Goal: Task Accomplishment & Management: Manage account settings

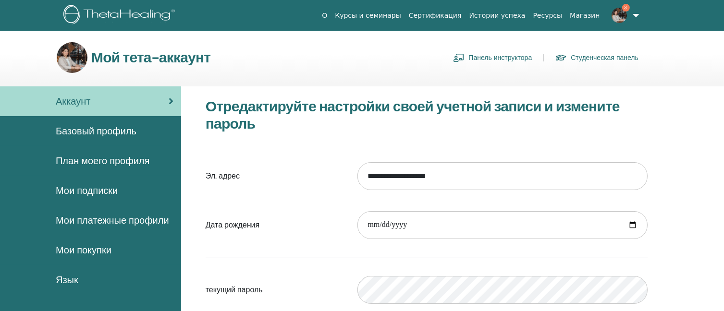
click at [490, 57] on link "Панель инструктора" at bounding box center [492, 57] width 79 height 15
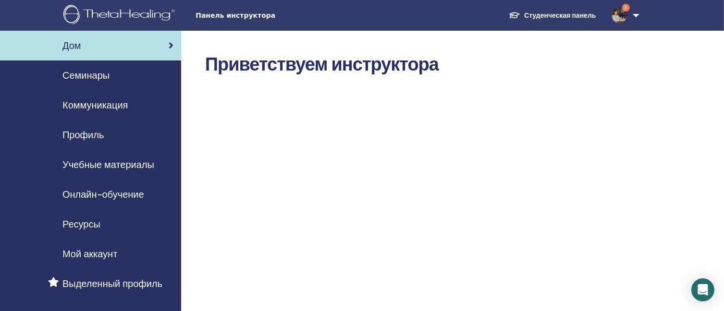
click at [101, 253] on font "Мой аккаунт" at bounding box center [89, 254] width 55 height 12
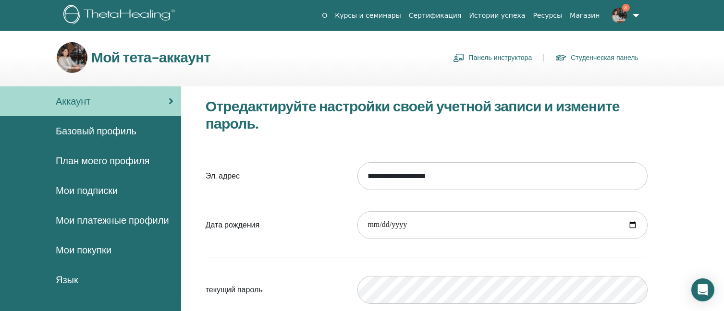
click at [476, 54] on font "Панель инструктора" at bounding box center [500, 58] width 63 height 9
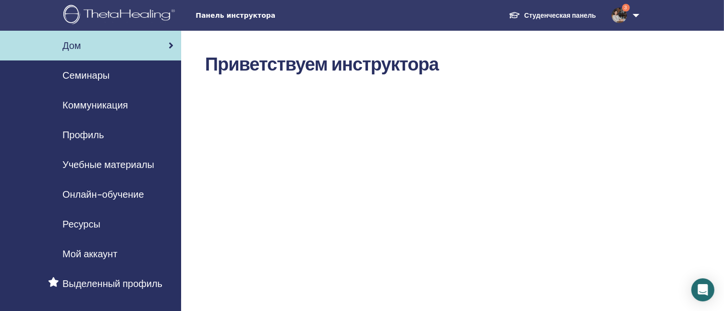
click at [102, 76] on font "Семинары" at bounding box center [85, 75] width 47 height 12
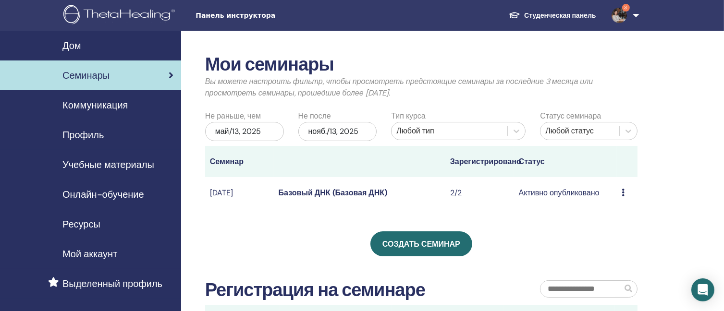
click at [625, 190] on div "Предварительный просмотр Редактировать Участники Отмена" at bounding box center [627, 193] width 11 height 12
click at [622, 192] on icon at bounding box center [623, 193] width 3 height 8
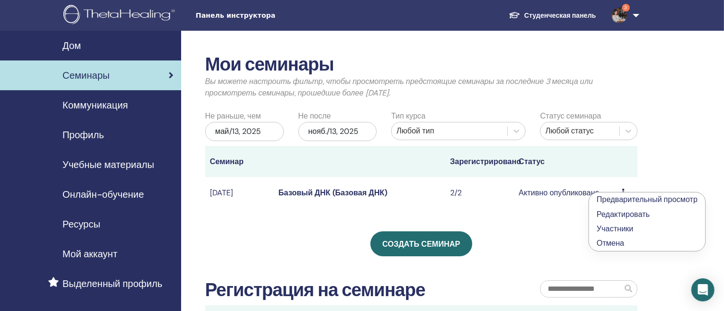
click at [675, 128] on div "Мои семинары Вы можете настроить фильтр, чтобы просмотреть предстоящие семинары…" at bounding box center [452, 282] width 543 height 503
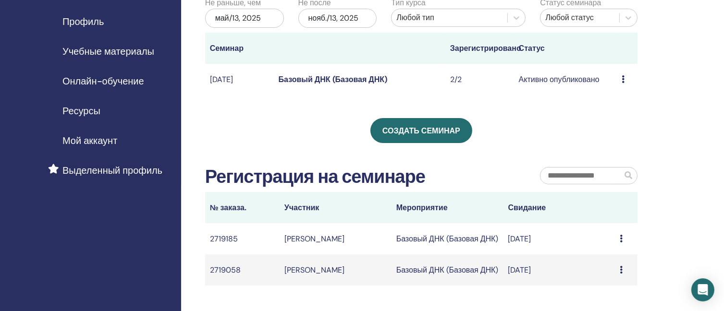
scroll to position [240, 0]
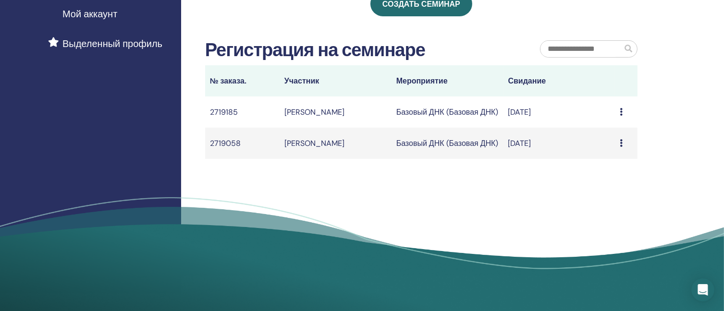
click at [622, 113] on icon at bounding box center [621, 112] width 3 height 8
click at [623, 109] on div "Сообщение" at bounding box center [626, 113] width 13 height 12
click at [622, 113] on icon at bounding box center [621, 112] width 3 height 8
click at [664, 94] on div "Мои семинары Вы можете настроить фильтр, чтобы просмотреть предстоящие семинары…" at bounding box center [452, 41] width 543 height 503
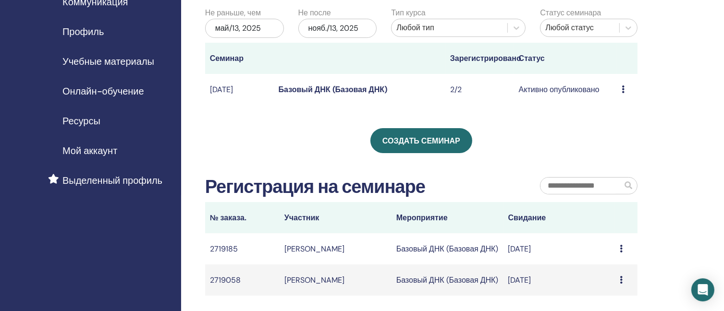
scroll to position [0, 0]
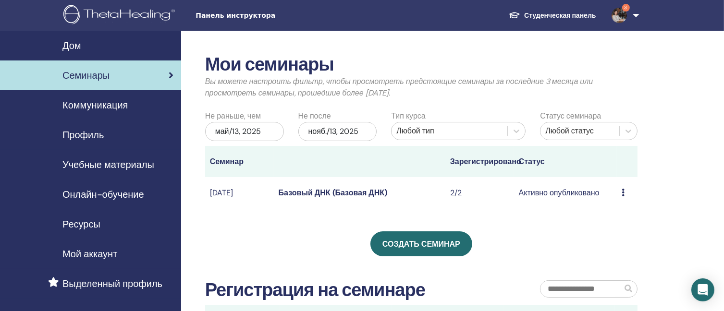
click at [623, 193] on icon at bounding box center [623, 193] width 3 height 8
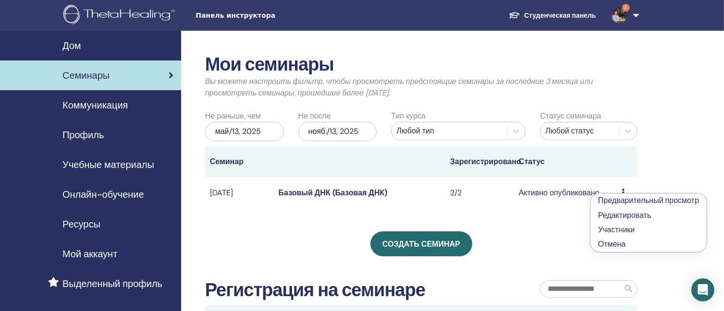
click at [626, 213] on font "Редактировать" at bounding box center [624, 216] width 53 height 10
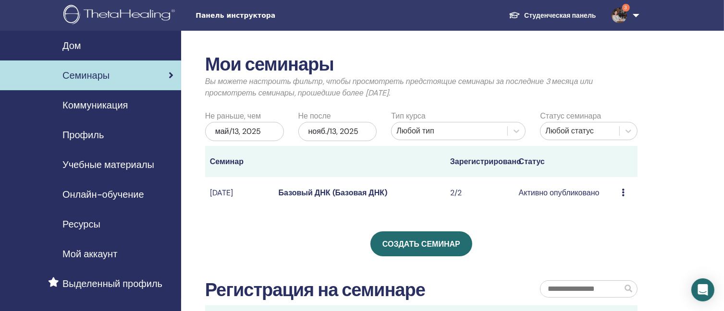
click at [651, 194] on div "Мои семинары Вы можете настроить фильтр, чтобы просмотреть предстоящие семинары…" at bounding box center [452, 282] width 543 height 503
click at [621, 130] on div at bounding box center [628, 131] width 17 height 17
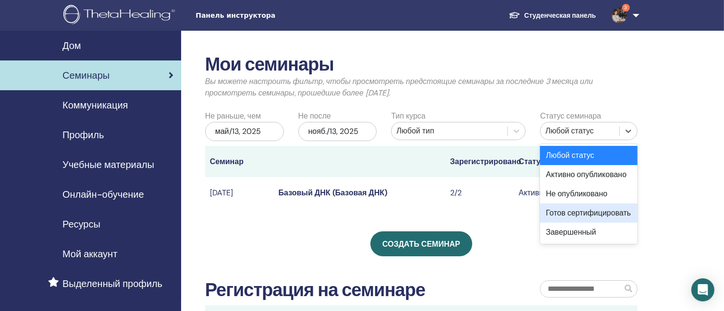
click at [611, 218] on font "Готов сертифицировать" at bounding box center [588, 213] width 85 height 10
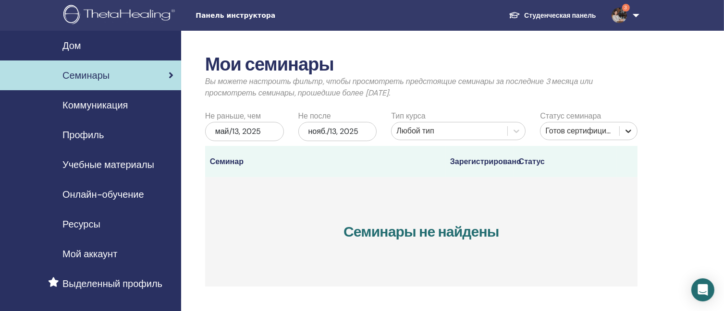
click at [628, 128] on icon at bounding box center [629, 131] width 10 height 10
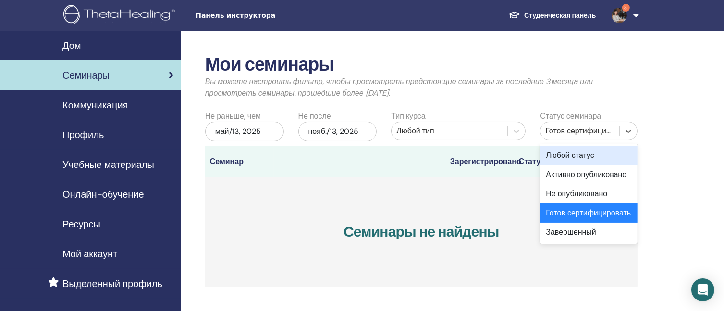
click at [615, 157] on div "Любой статус" at bounding box center [589, 155] width 98 height 19
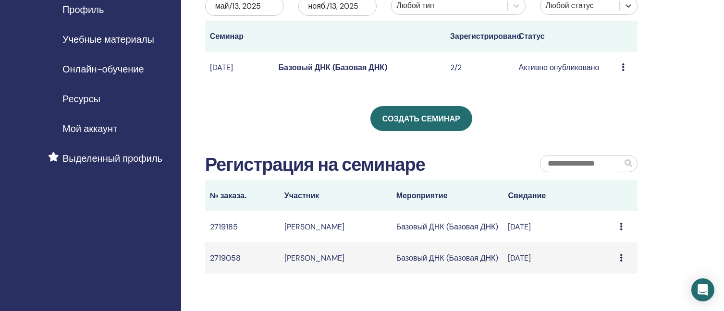
scroll to position [240, 0]
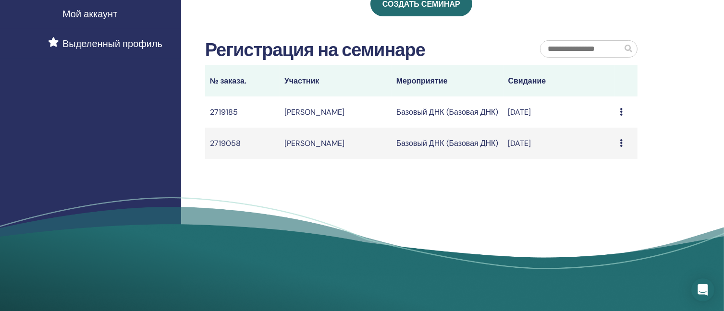
click at [619, 116] on td "Сообщение" at bounding box center [626, 112] width 23 height 31
click at [622, 116] on icon at bounding box center [621, 112] width 3 height 8
click at [624, 113] on div "Сообщение" at bounding box center [626, 113] width 13 height 12
click at [621, 113] on icon at bounding box center [621, 112] width 3 height 8
click at [618, 121] on font "Сообщение" at bounding box center [607, 120] width 42 height 10
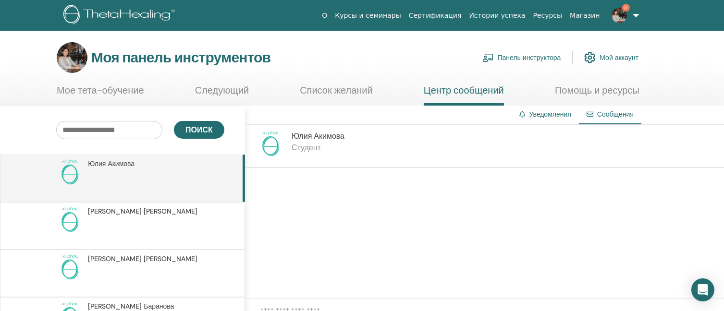
click at [505, 56] on font "Панель инструктора" at bounding box center [529, 58] width 63 height 9
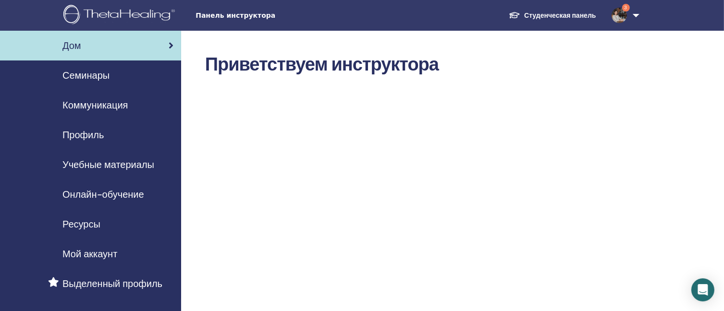
click at [84, 76] on font "Семинары" at bounding box center [85, 75] width 47 height 12
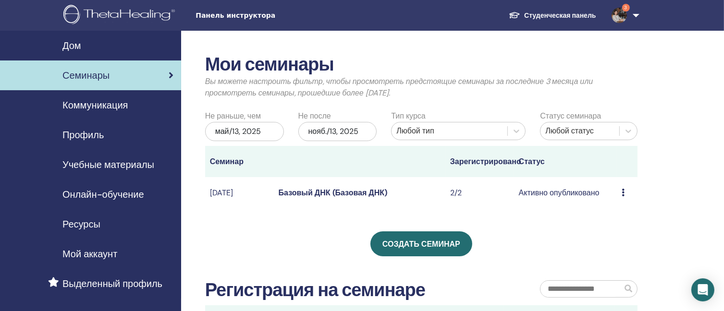
scroll to position [96, 0]
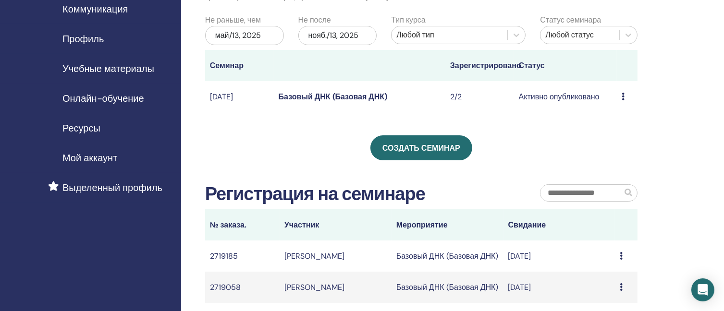
click at [623, 99] on icon at bounding box center [623, 97] width 3 height 8
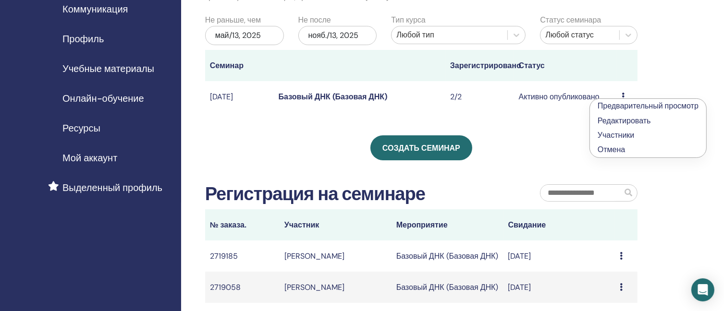
click at [633, 137] on font "Участники" at bounding box center [616, 135] width 37 height 10
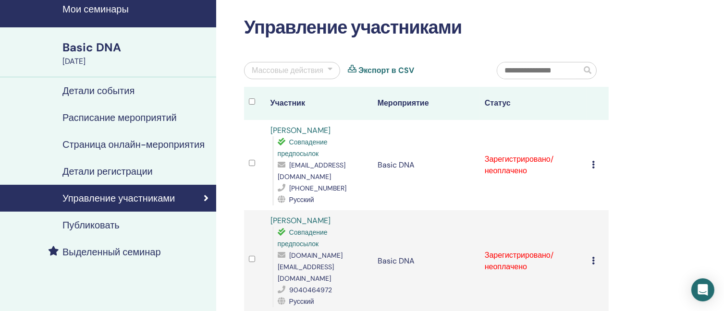
scroll to position [96, 0]
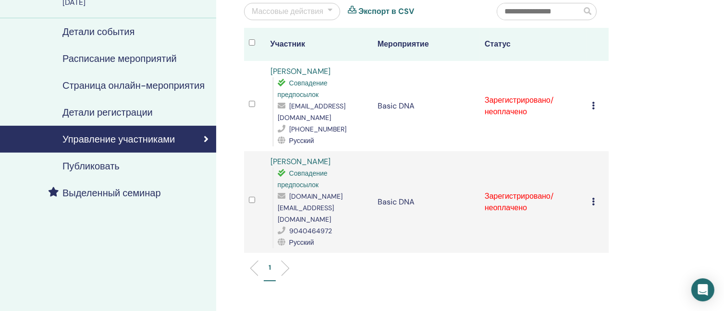
click at [594, 109] on icon at bounding box center [593, 106] width 3 height 8
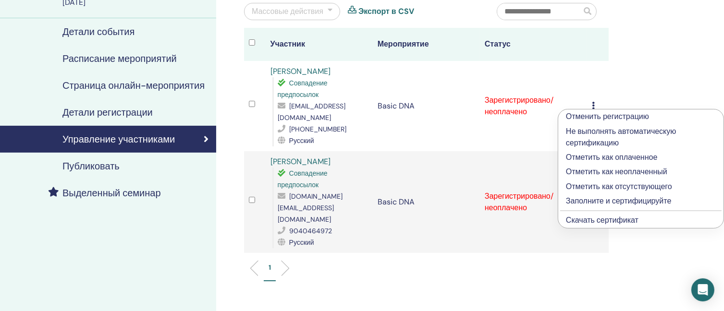
click at [618, 202] on p "Заполните и сертифицируйте" at bounding box center [641, 202] width 150 height 12
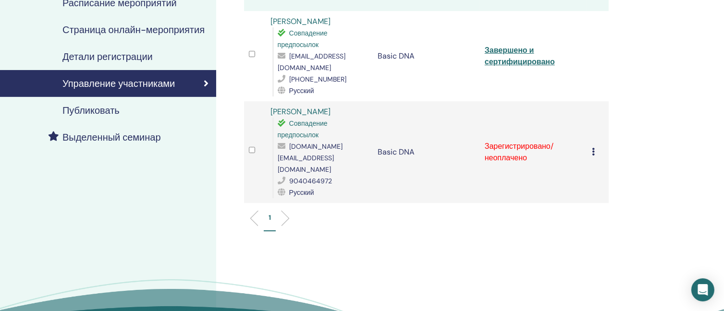
scroll to position [96, 0]
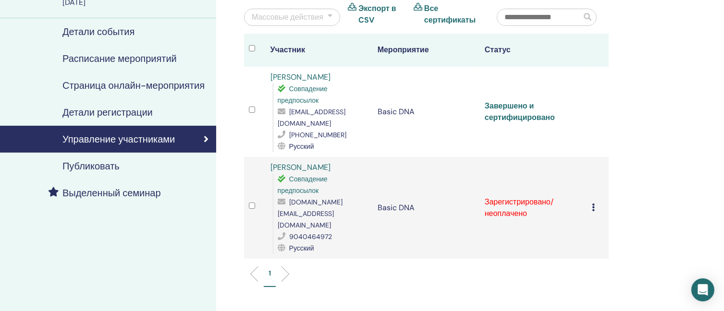
click at [495, 110] on link "Завершено и сертифицировано" at bounding box center [520, 112] width 70 height 22
click at [595, 204] on icon at bounding box center [593, 208] width 3 height 8
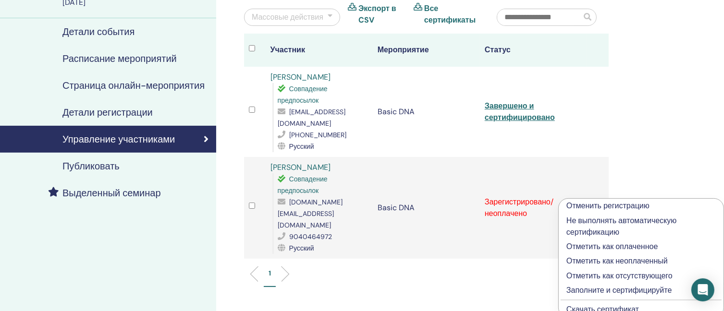
click at [586, 288] on p "Заполните и сертифицируйте" at bounding box center [641, 291] width 149 height 12
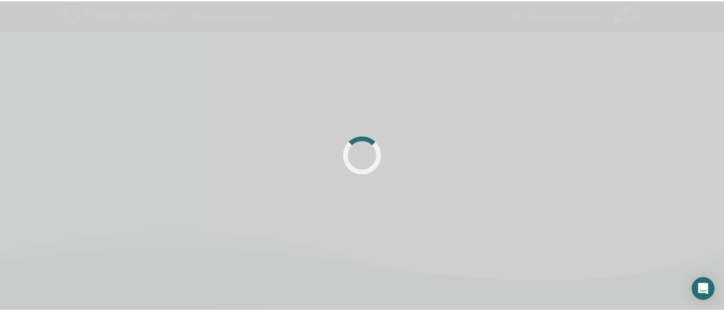
scroll to position [96, 0]
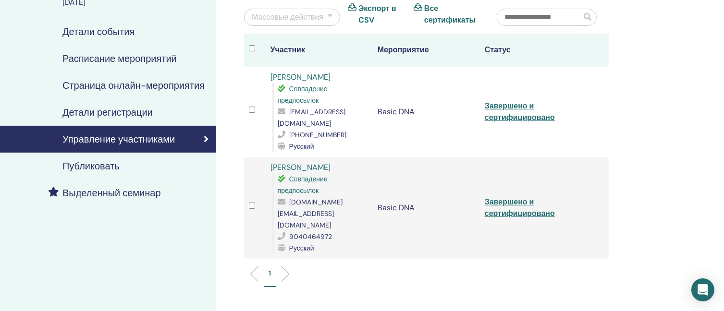
click at [517, 196] on td "Завершено и сертифицировано" at bounding box center [533, 208] width 107 height 102
click at [519, 197] on link "Завершено и сертифицировано" at bounding box center [520, 208] width 70 height 22
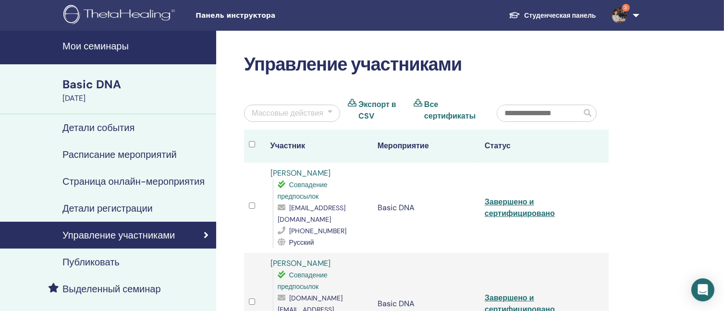
click at [116, 54] on link "Мои семинары" at bounding box center [108, 48] width 216 height 34
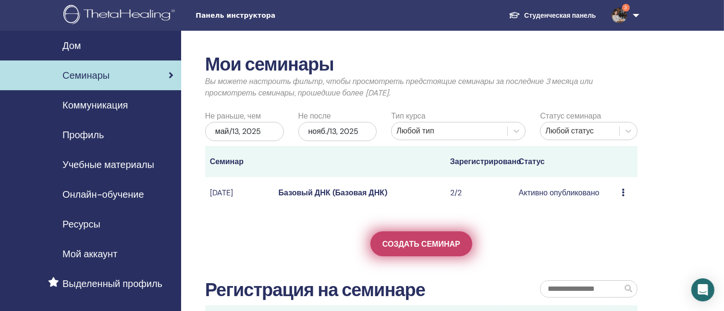
click at [447, 240] on font "Создать семинар" at bounding box center [422, 244] width 78 height 10
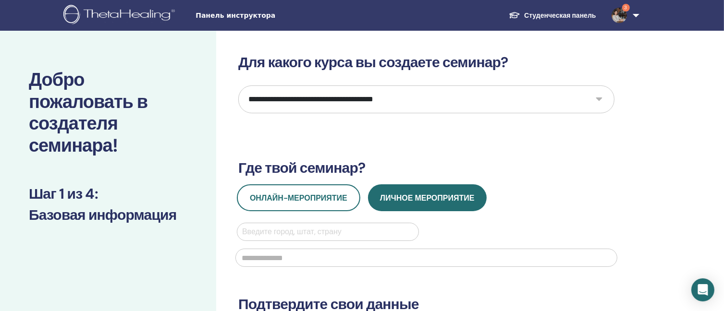
click at [338, 105] on select "**********" at bounding box center [426, 100] width 376 height 28
select select "*"
click at [238, 86] on select "**********" at bounding box center [426, 100] width 376 height 28
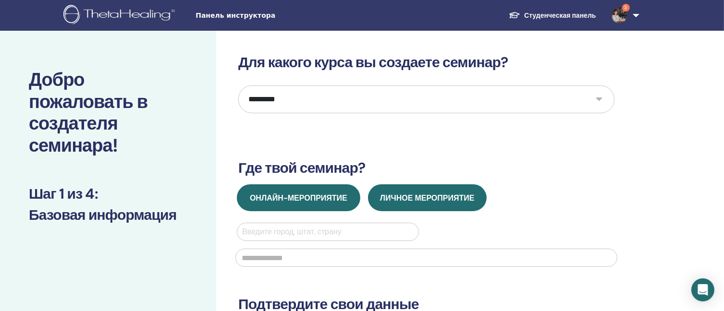
click at [295, 199] on span "Онлайн-мероприятие" at bounding box center [299, 198] width 98 height 10
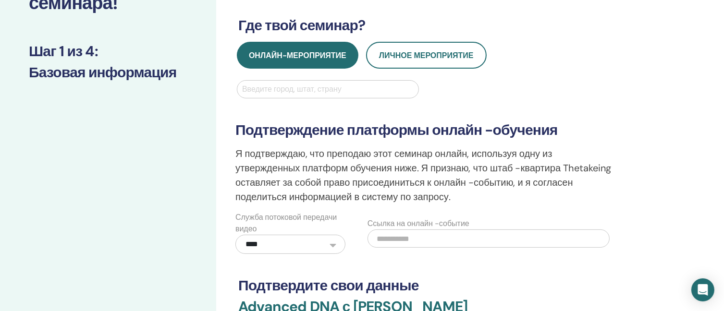
scroll to position [144, 0]
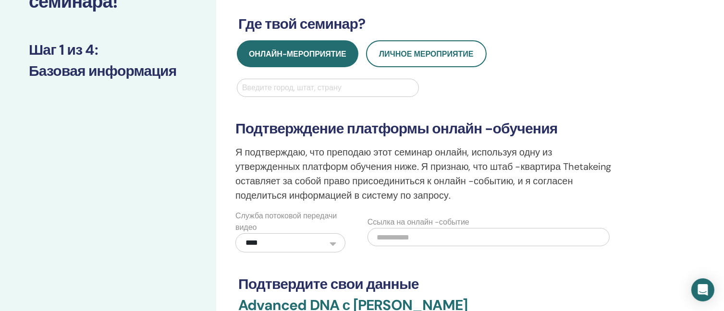
click at [315, 89] on div at bounding box center [328, 87] width 172 height 13
type input "******"
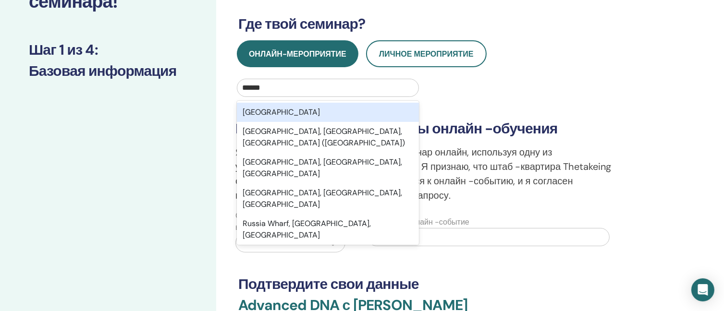
click at [268, 114] on div "[GEOGRAPHIC_DATA]" at bounding box center [328, 112] width 182 height 19
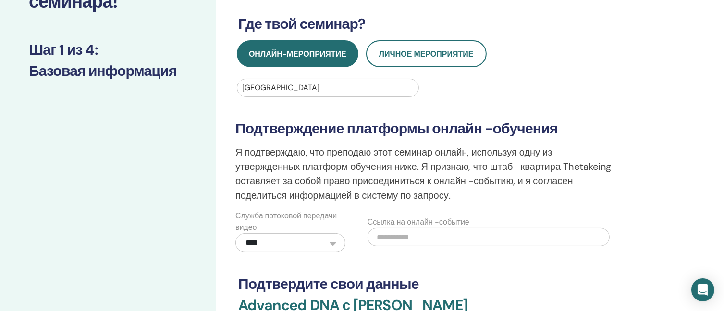
scroll to position [240, 0]
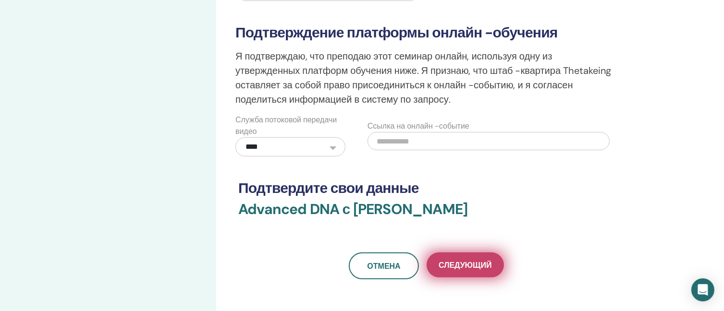
click at [476, 261] on span "Следующий" at bounding box center [465, 266] width 53 height 10
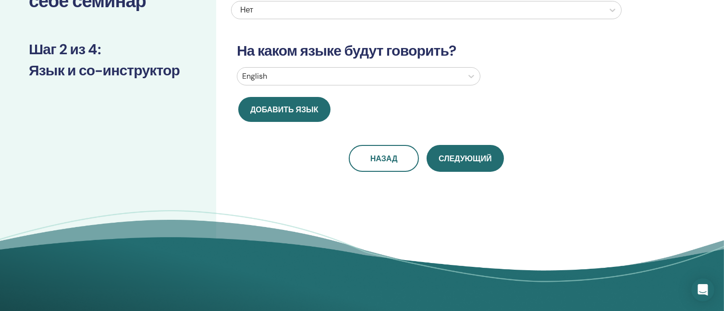
scroll to position [0, 0]
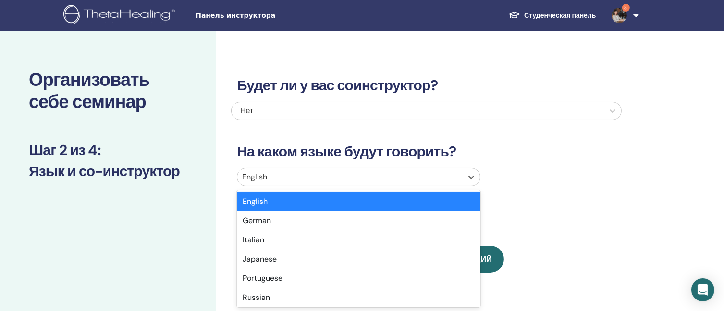
click at [340, 180] on div at bounding box center [350, 177] width 216 height 13
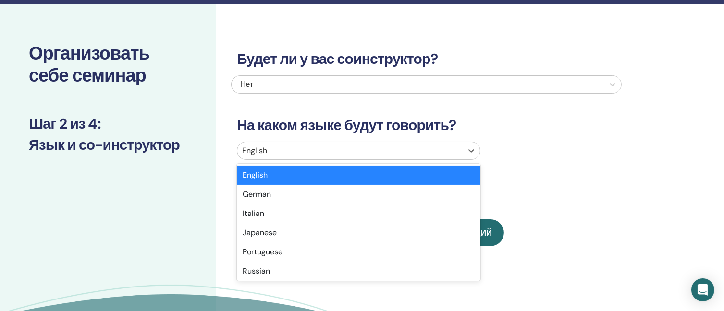
scroll to position [27, 0]
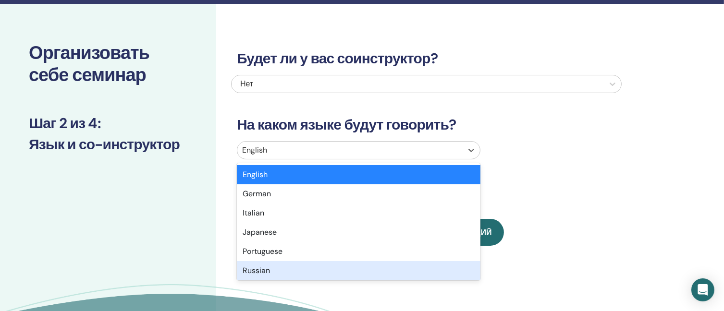
click at [277, 270] on div "Russian" at bounding box center [359, 270] width 244 height 19
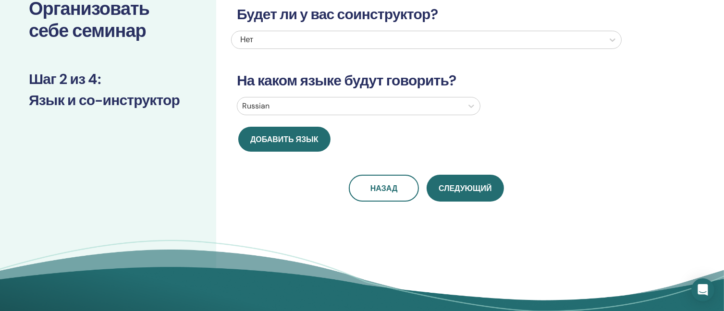
scroll to position [123, 0]
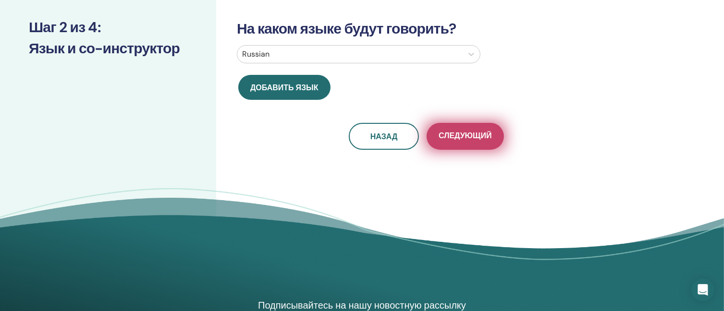
click at [465, 131] on span "Следующий" at bounding box center [465, 137] width 53 height 12
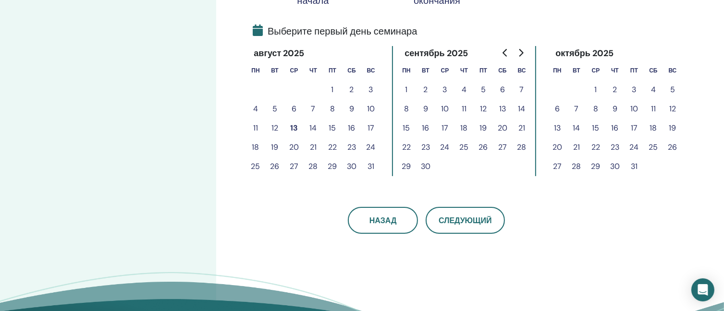
scroll to position [219, 0]
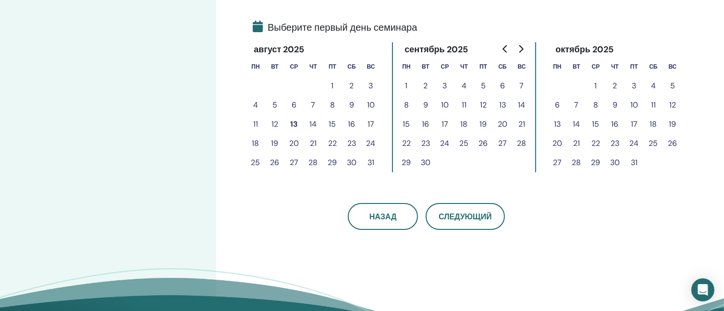
click at [317, 121] on button "14" at bounding box center [313, 124] width 19 height 19
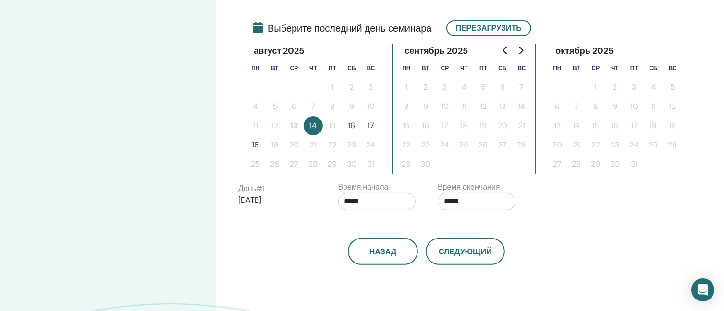
click at [350, 124] on button "16" at bounding box center [351, 125] width 19 height 19
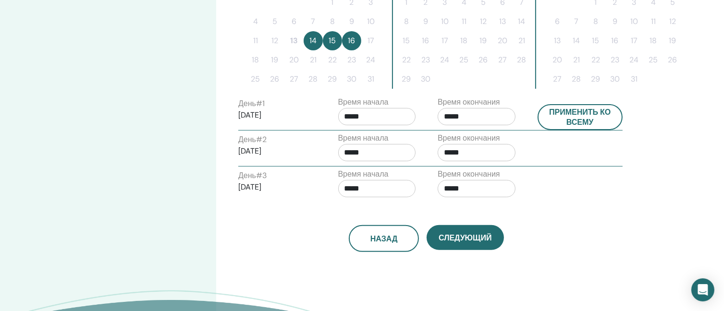
scroll to position [363, 0]
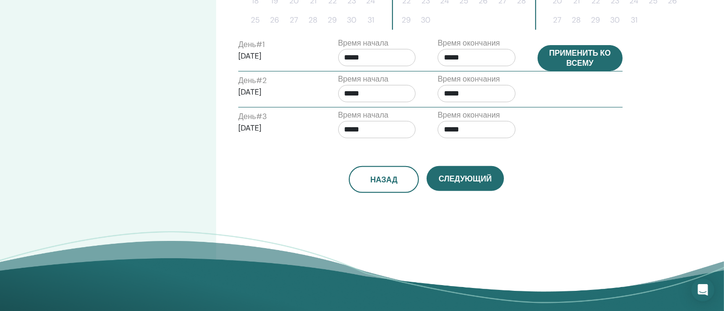
click at [585, 52] on button "Применить ко всему" at bounding box center [581, 58] width 86 height 26
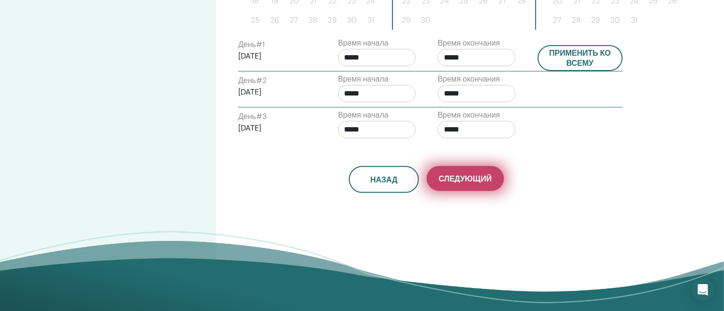
click at [470, 180] on span "Следующий" at bounding box center [465, 179] width 53 height 10
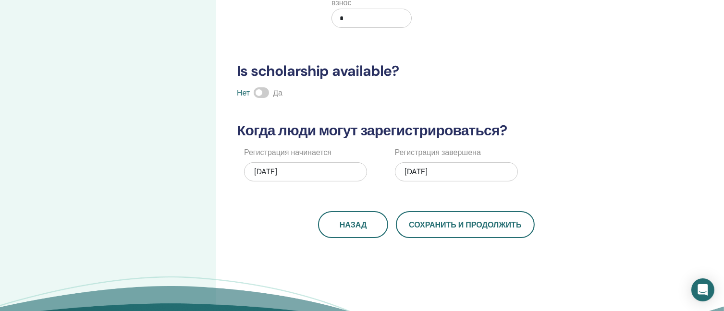
scroll to position [75, 0]
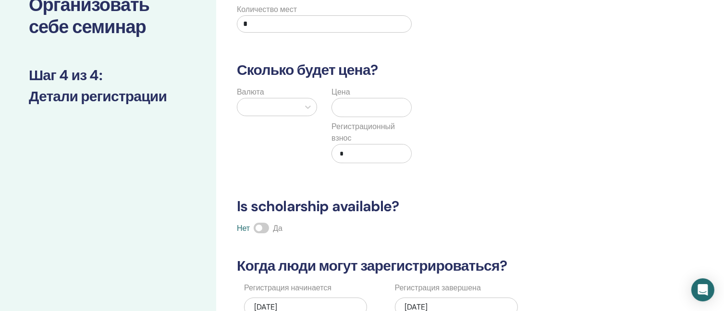
click at [320, 19] on input "*" at bounding box center [324, 23] width 175 height 17
type input "*"
click at [355, 100] on input "text" at bounding box center [373, 108] width 75 height 18
click at [311, 104] on icon at bounding box center [308, 107] width 10 height 10
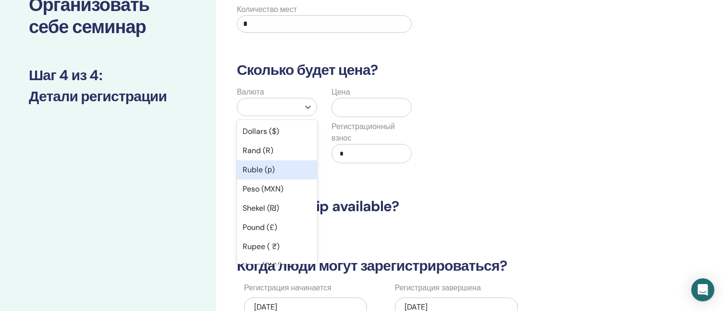
click at [281, 169] on div "Ruble (р)" at bounding box center [277, 170] width 80 height 19
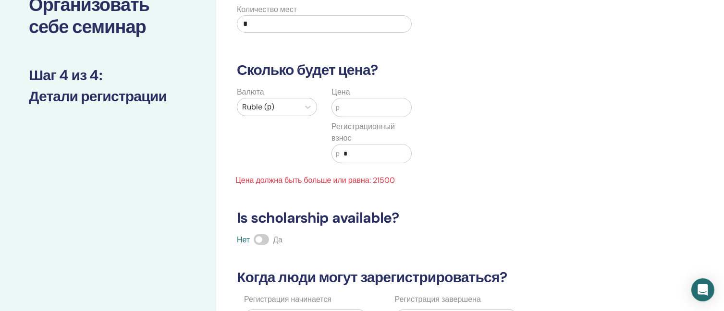
click at [360, 113] on input "text" at bounding box center [376, 108] width 72 height 18
type input "*"
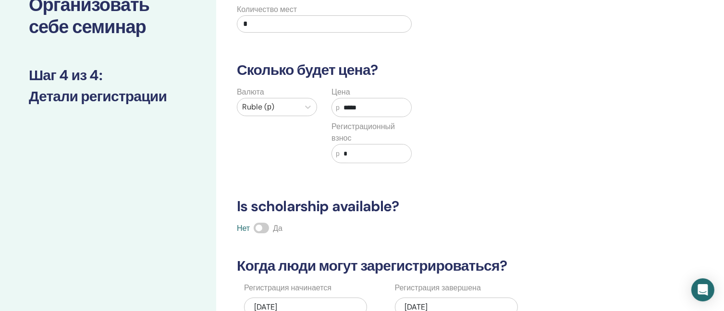
type input "*****"
click at [455, 148] on div "Валюта Ruble (р) Цена р ***** Регистрационный взнос р *" at bounding box center [419, 131] width 391 height 88
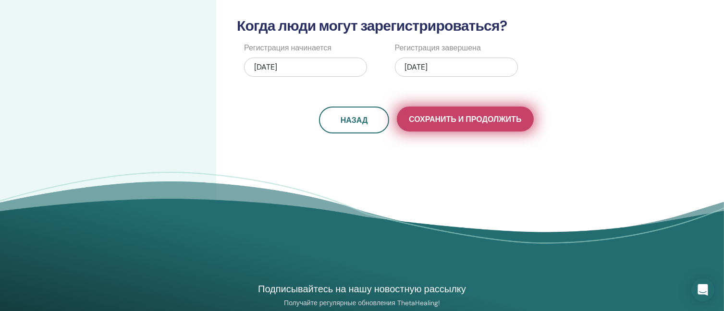
click at [421, 121] on span "Сохранить и продолжить" at bounding box center [465, 119] width 112 height 10
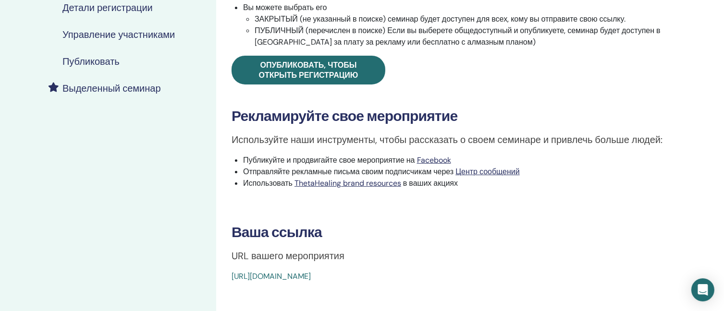
scroll to position [96, 0]
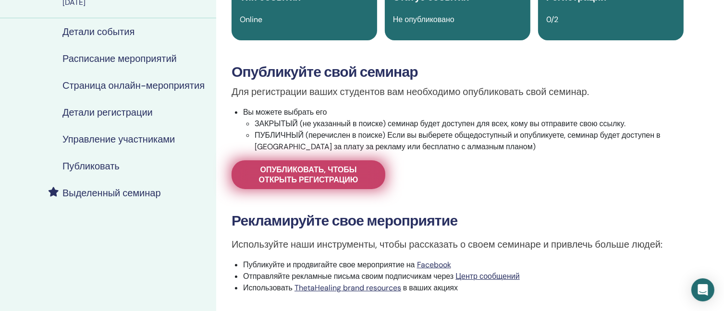
click at [324, 181] on span "Опубликовать, чтобы открыть регистрацию" at bounding box center [309, 175] width 130 height 20
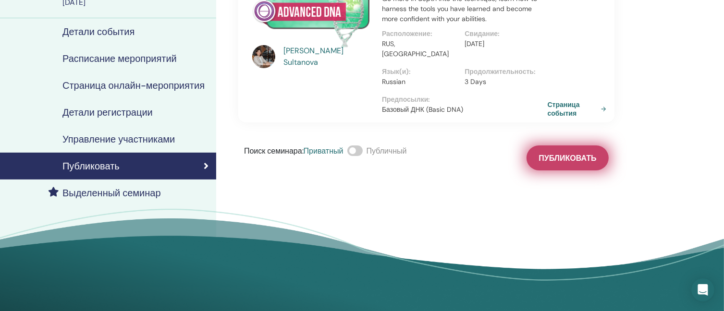
click at [580, 153] on span "Публиковать" at bounding box center [568, 158] width 58 height 10
